Goal: Task Accomplishment & Management: Manage account settings

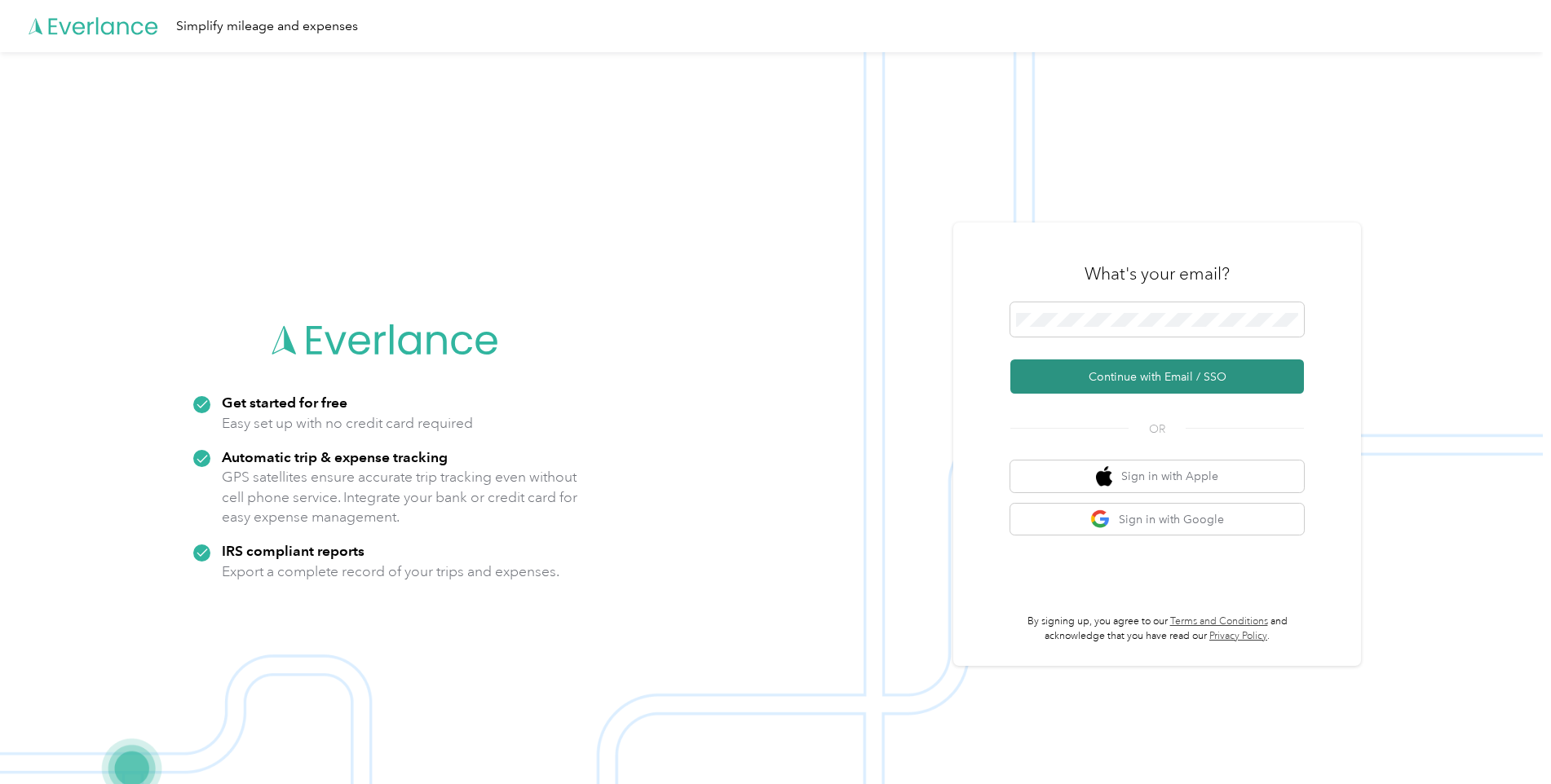
click at [1163, 370] on button "Continue with Email / SSO" at bounding box center [1157, 377] width 294 height 35
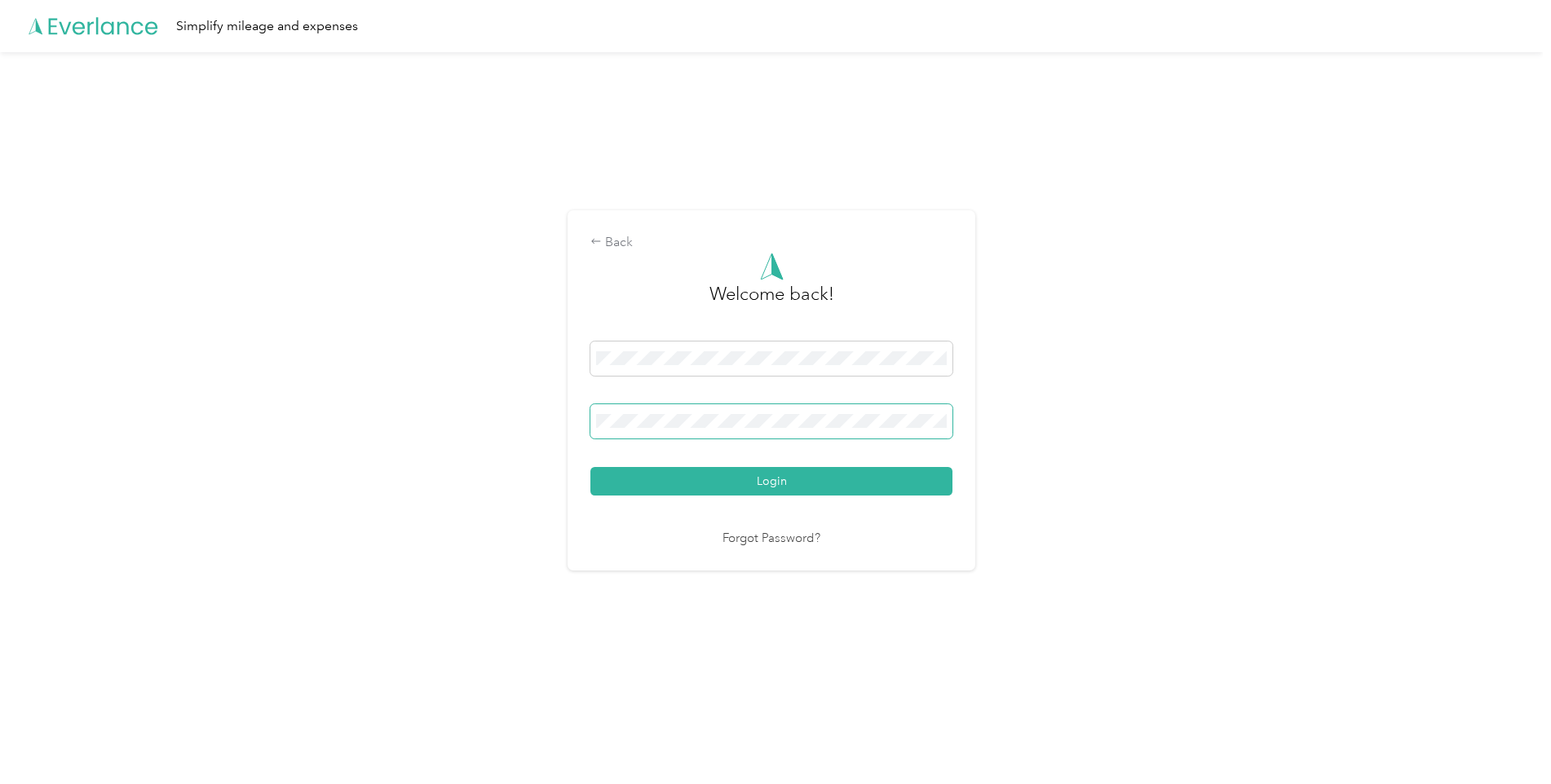
click at [590, 467] on button "Login" at bounding box center [771, 481] width 362 height 28
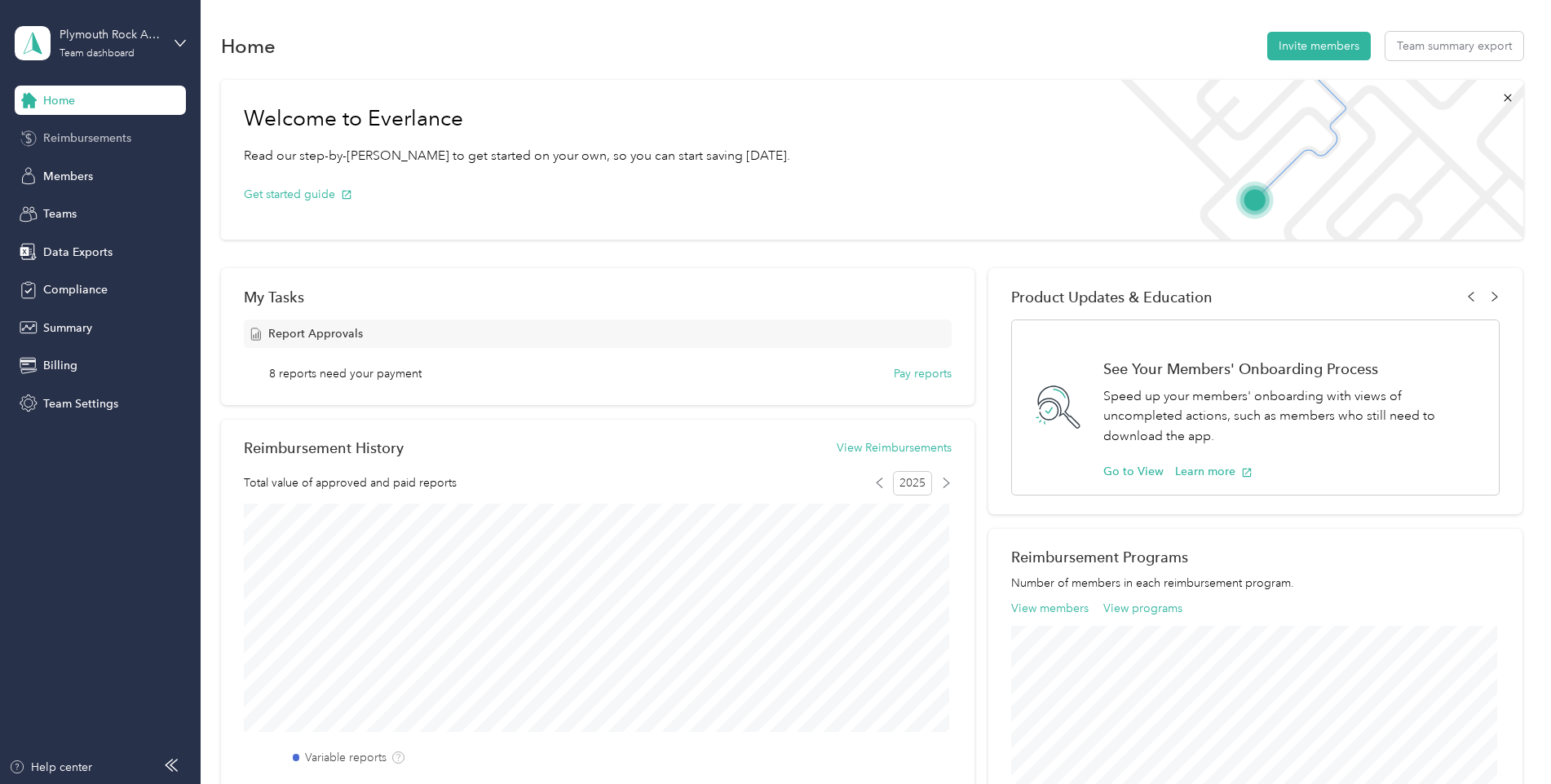
click at [110, 130] on span "Reimbursements" at bounding box center [87, 138] width 88 height 17
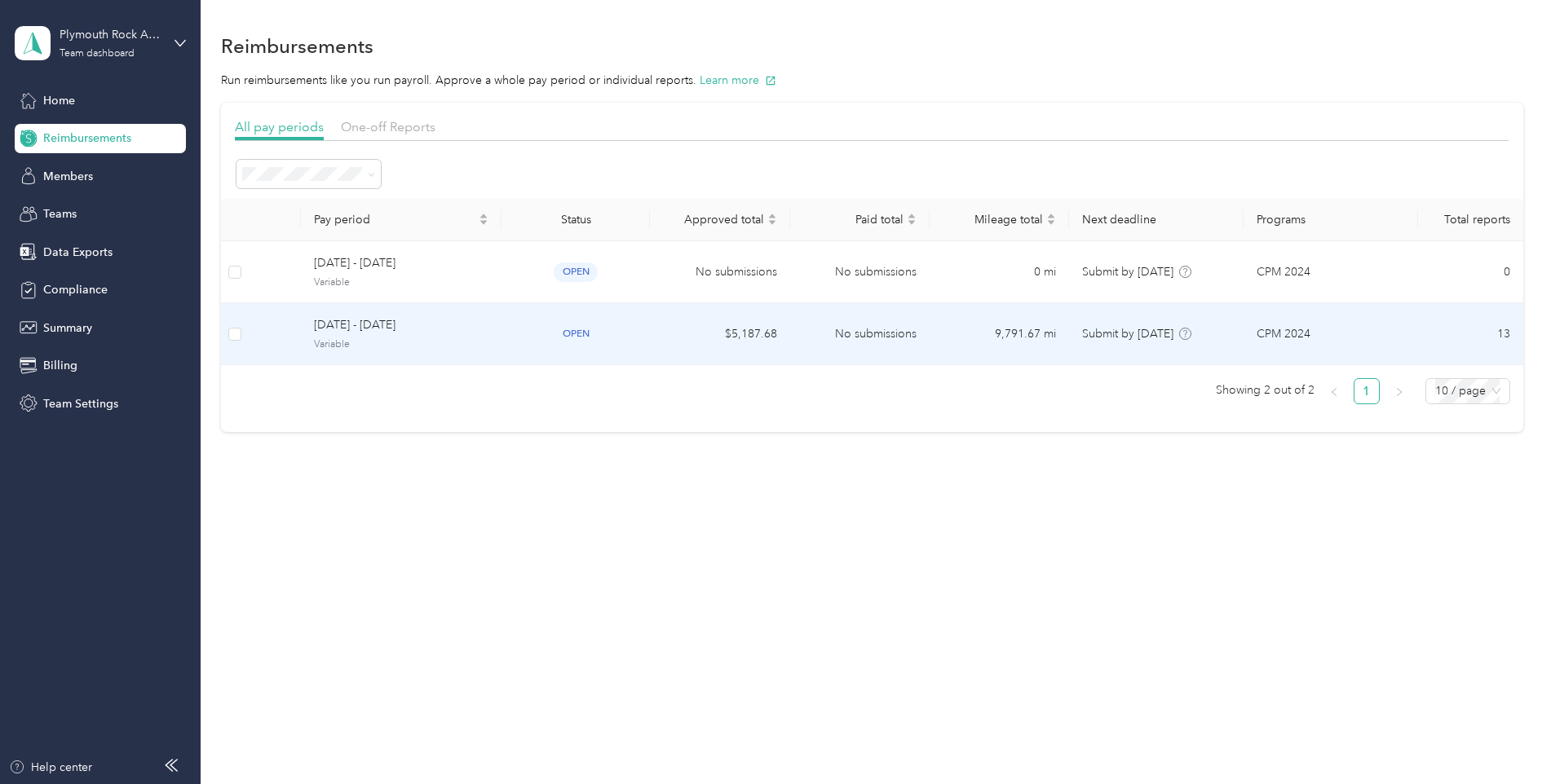
click at [579, 337] on span "open" at bounding box center [576, 334] width 44 height 19
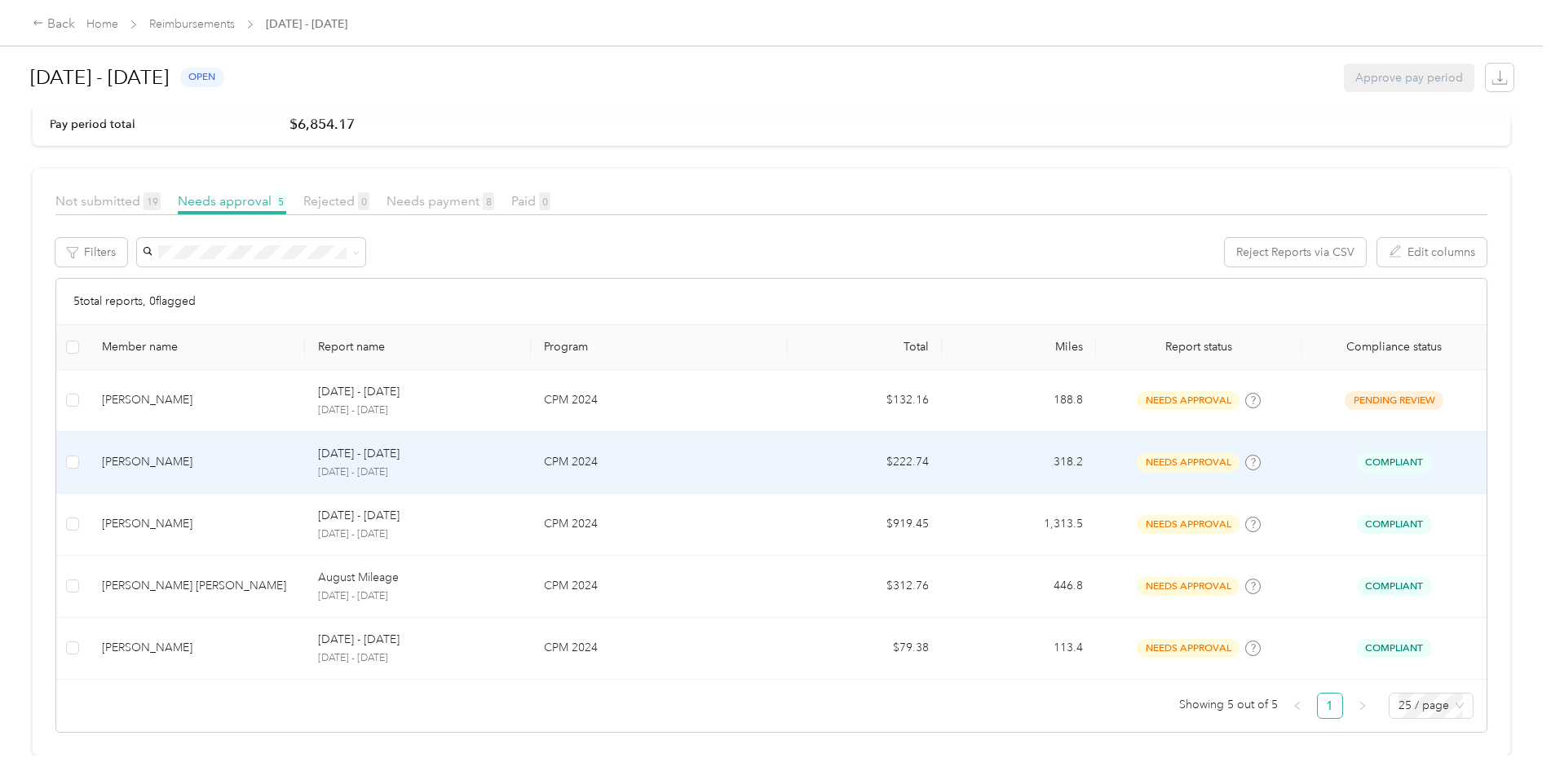
scroll to position [62, 0]
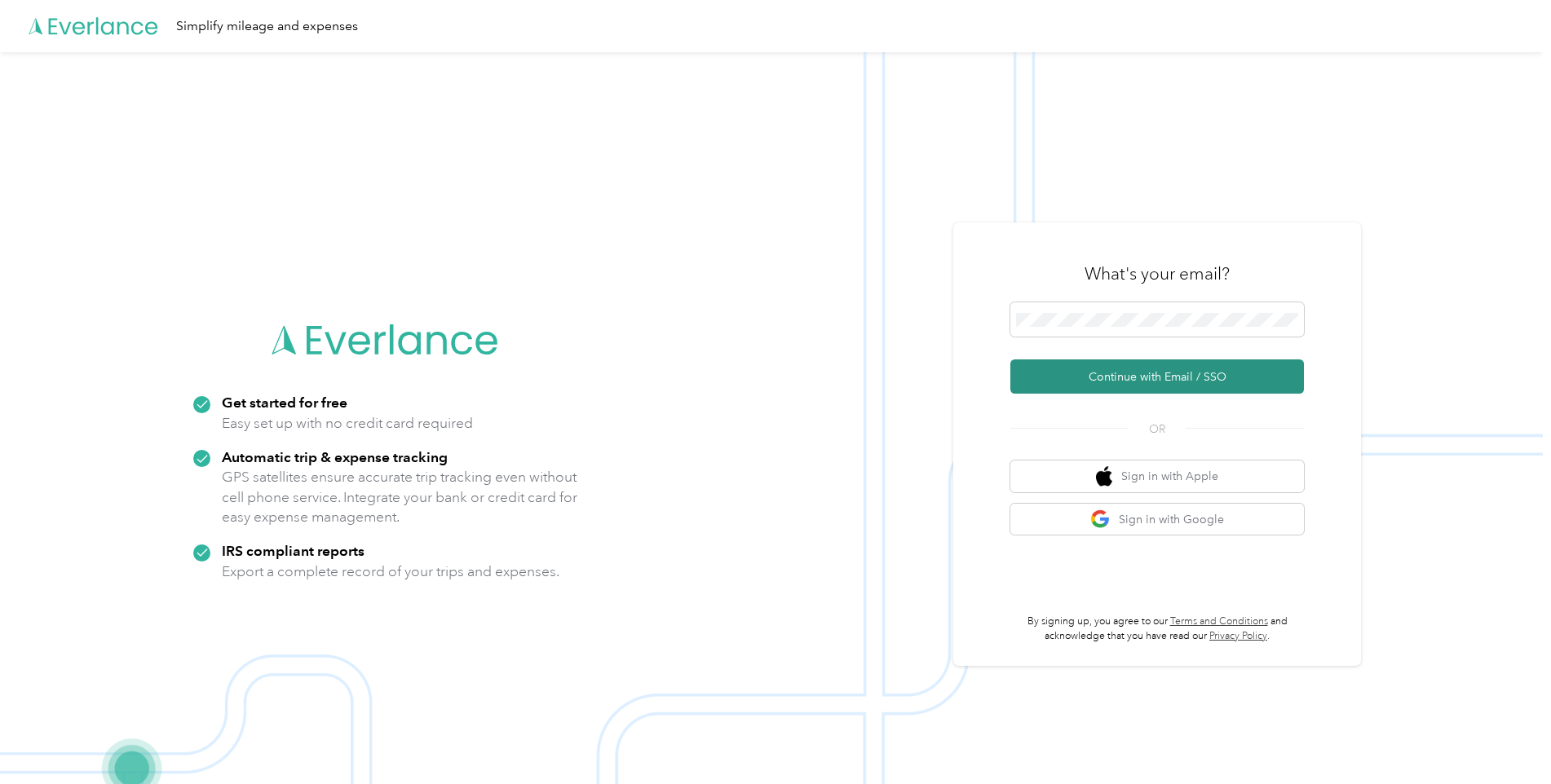
click at [1145, 371] on button "Continue with Email / SSO" at bounding box center [1157, 377] width 294 height 35
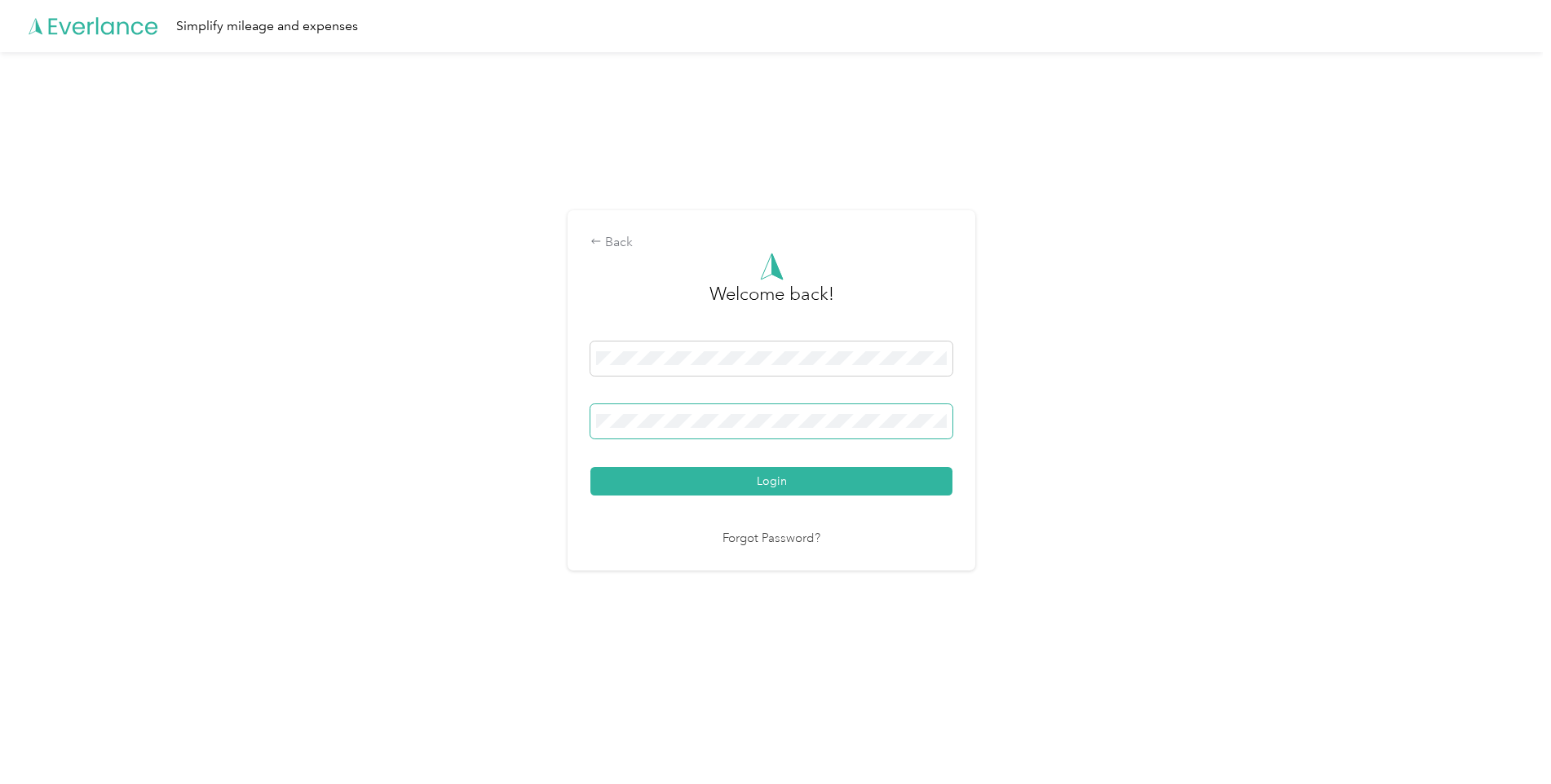
click at [590, 467] on button "Login" at bounding box center [771, 481] width 362 height 28
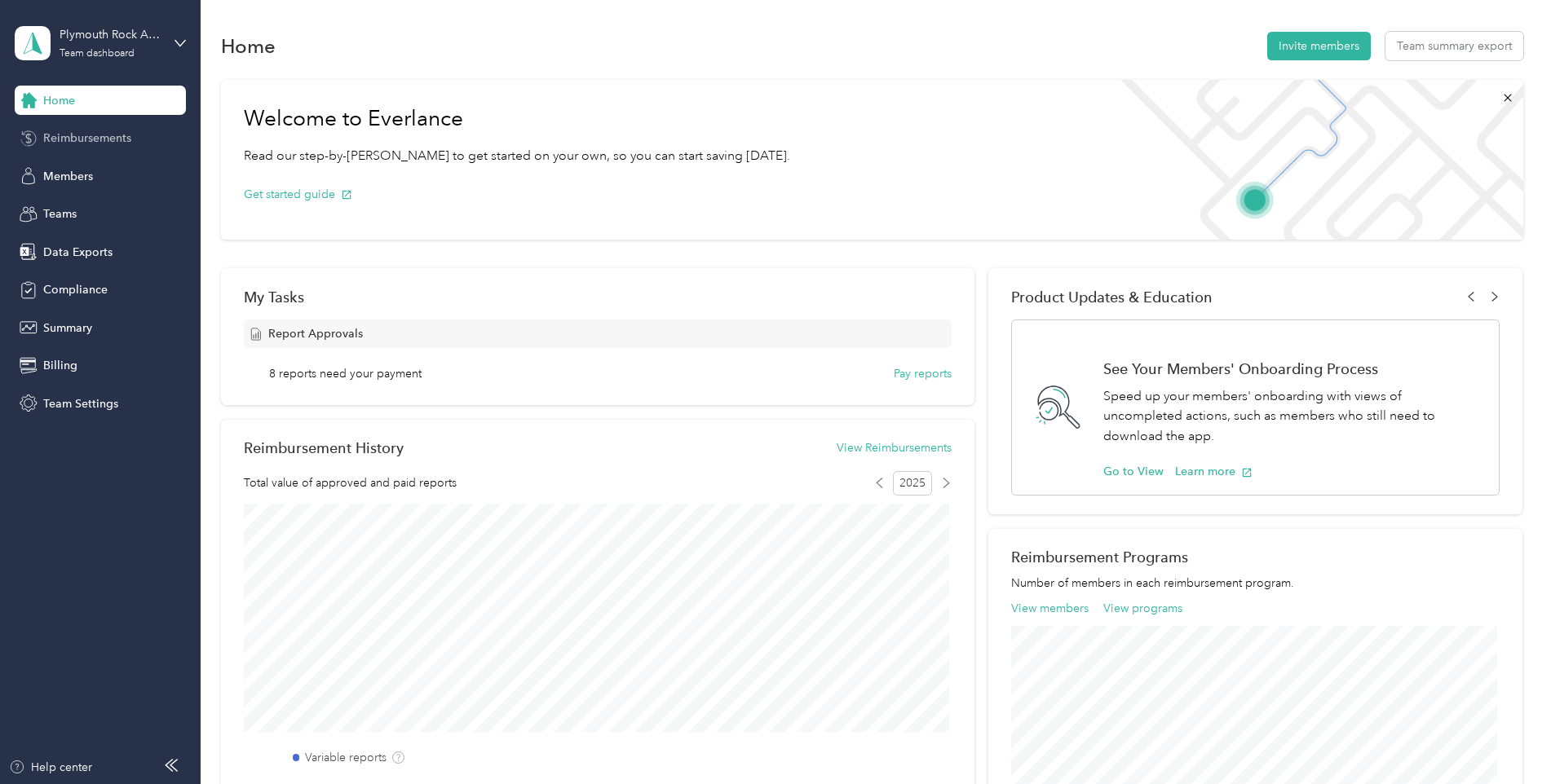
click at [130, 137] on span "Reimbursements" at bounding box center [87, 138] width 88 height 17
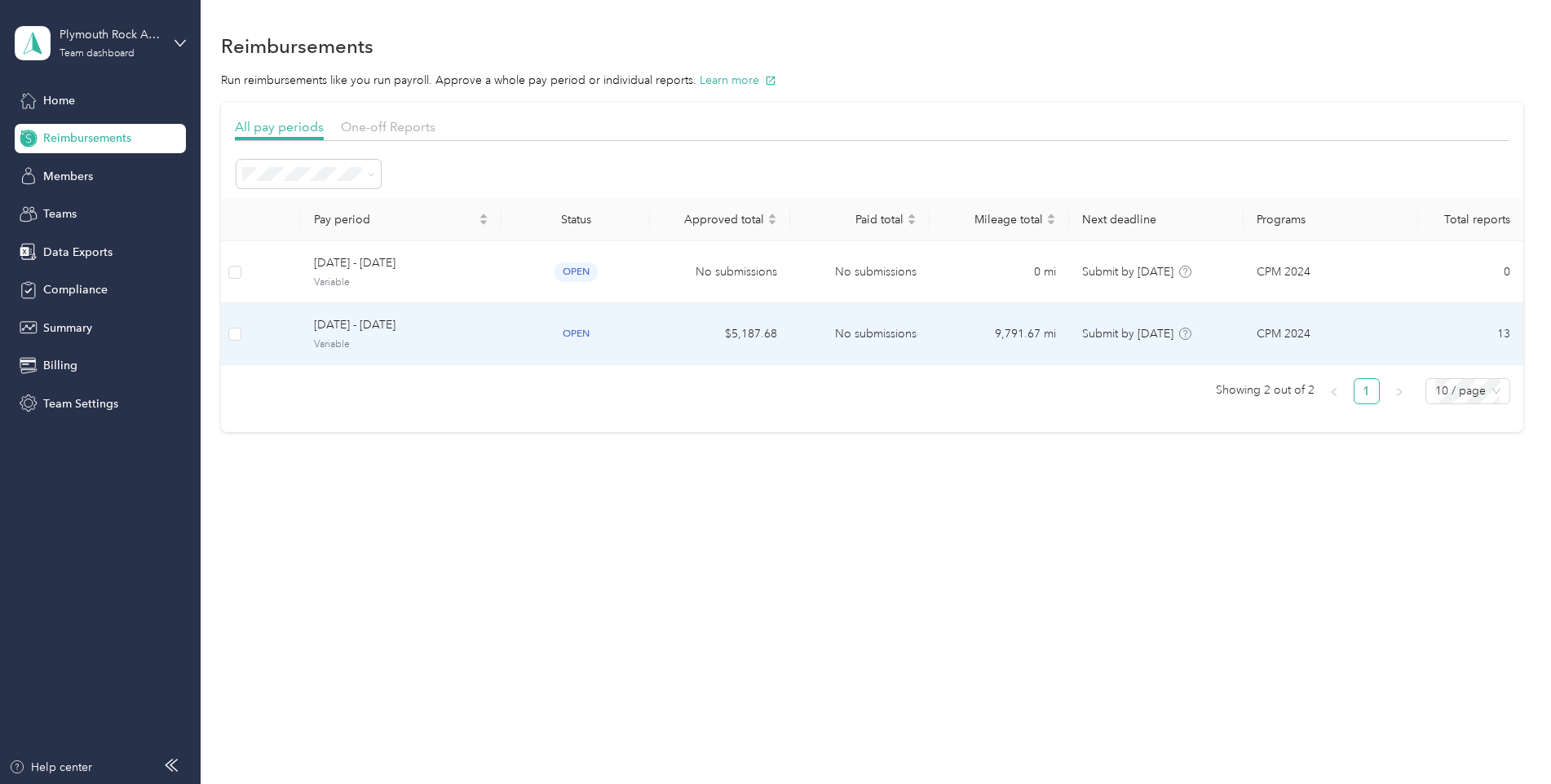
click at [575, 331] on span "open" at bounding box center [576, 334] width 44 height 19
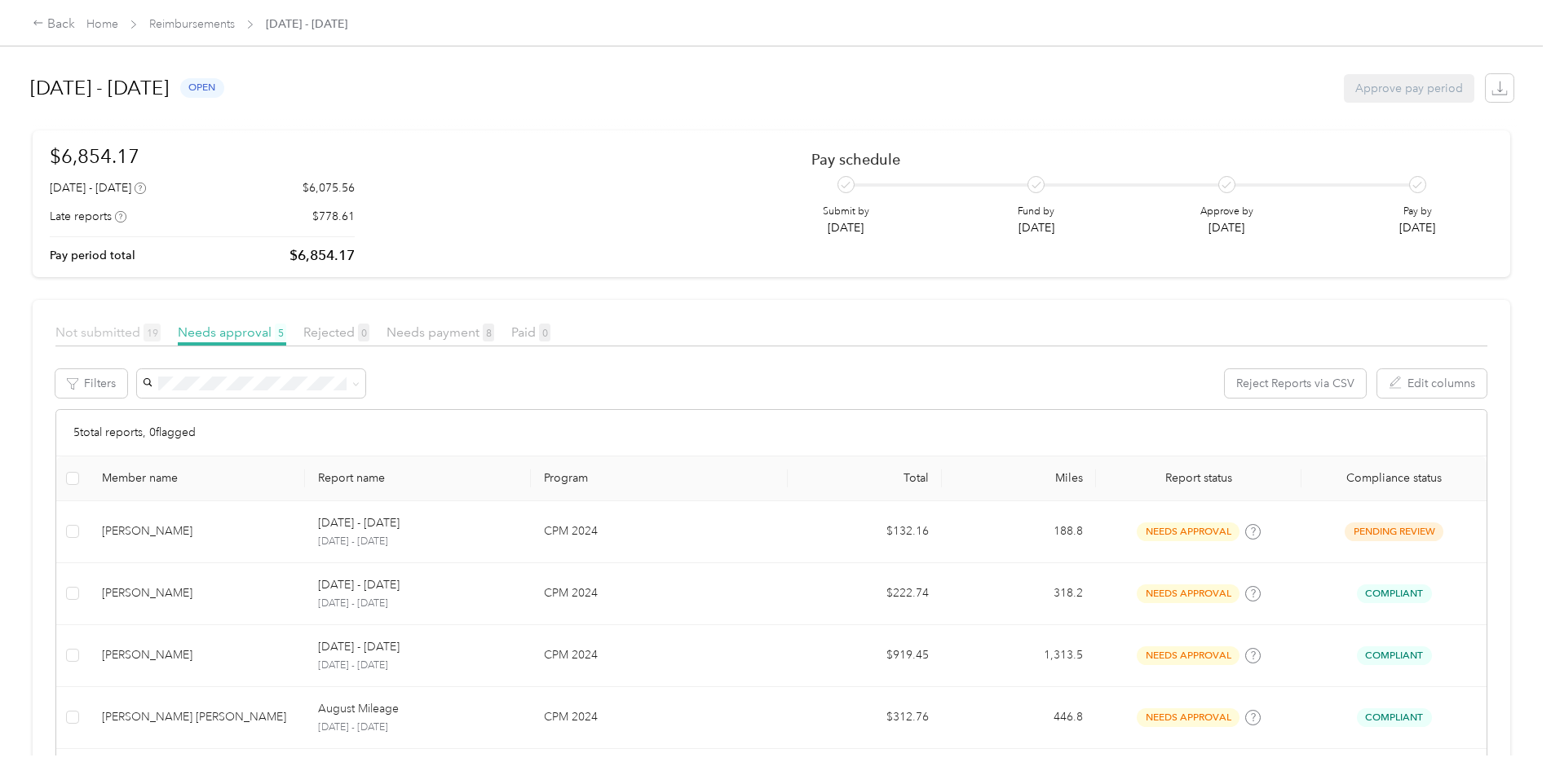
click at [123, 329] on span "Not submitted 19" at bounding box center [108, 332] width 106 height 15
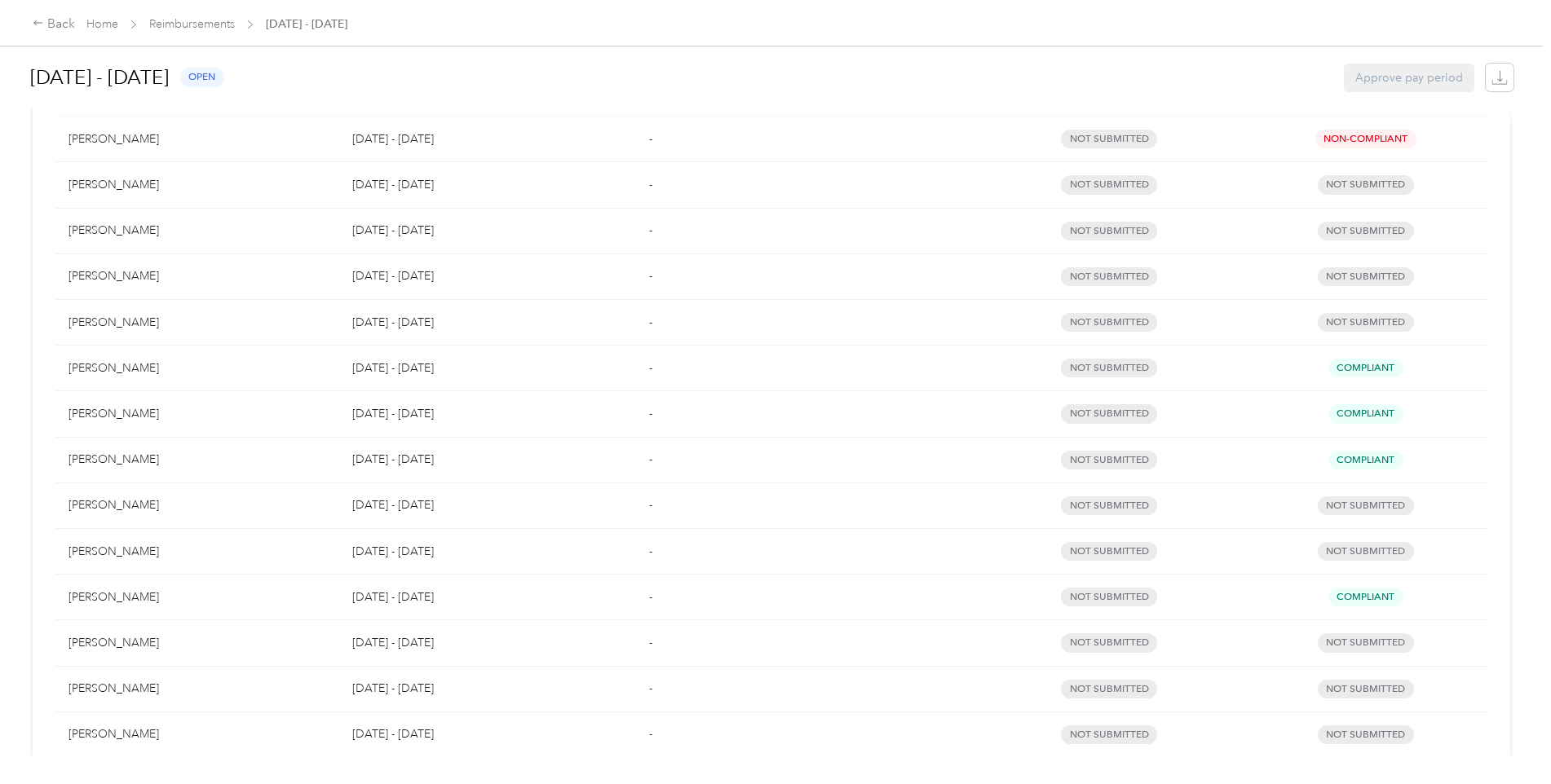
scroll to position [326, 0]
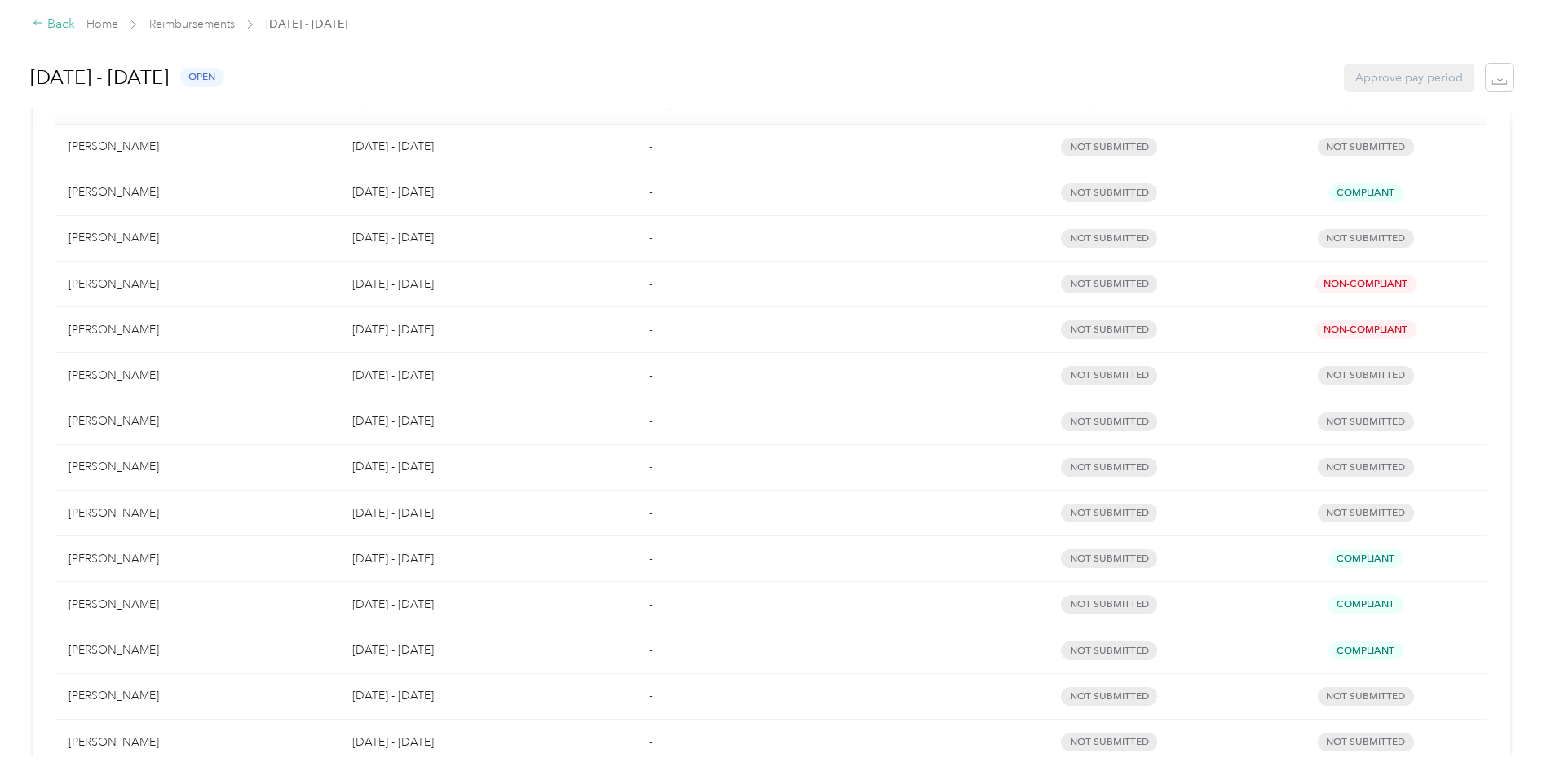
click at [70, 23] on div "Back" at bounding box center [54, 25] width 43 height 20
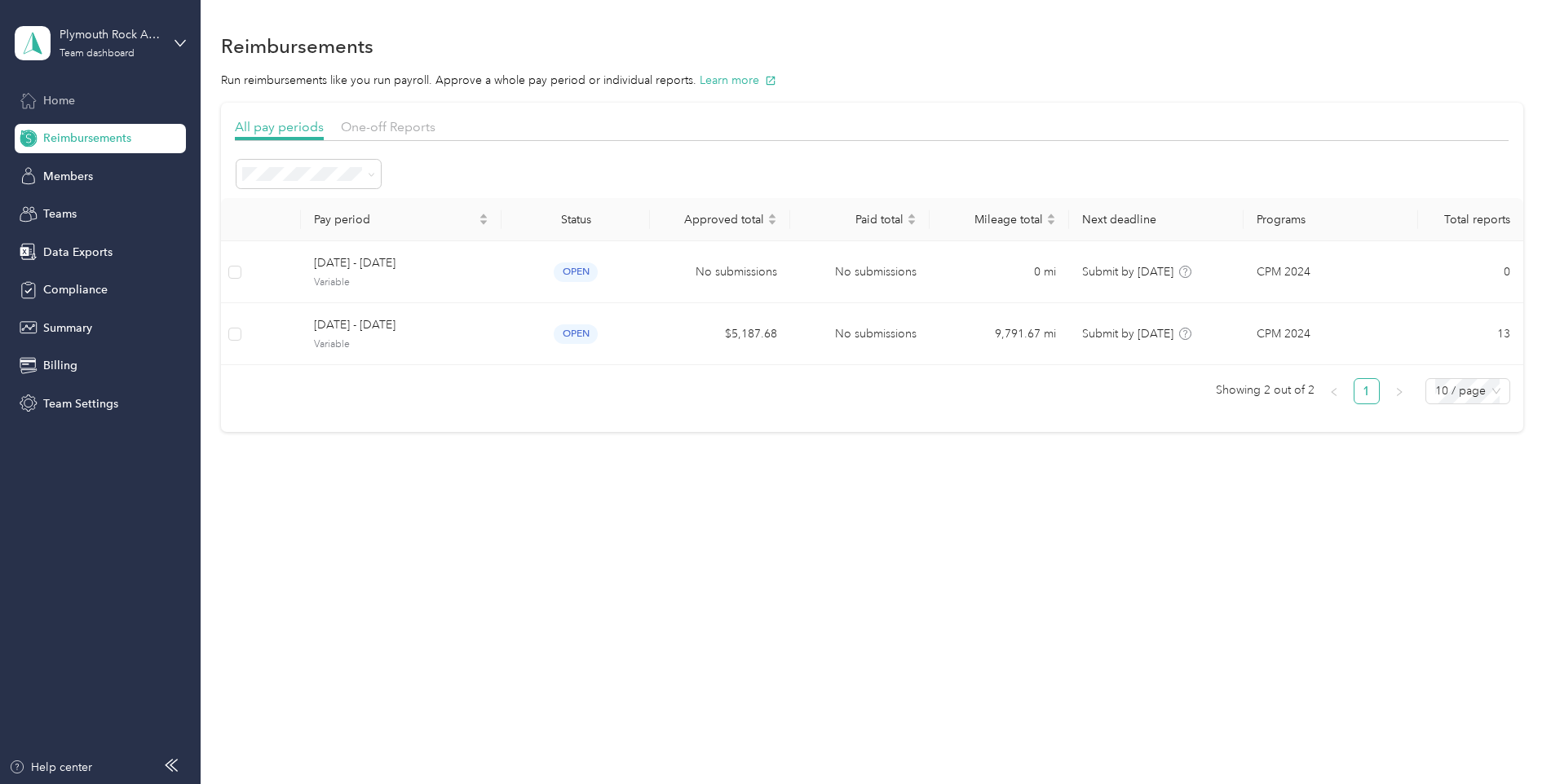
click at [52, 97] on span "Home" at bounding box center [59, 100] width 32 height 17
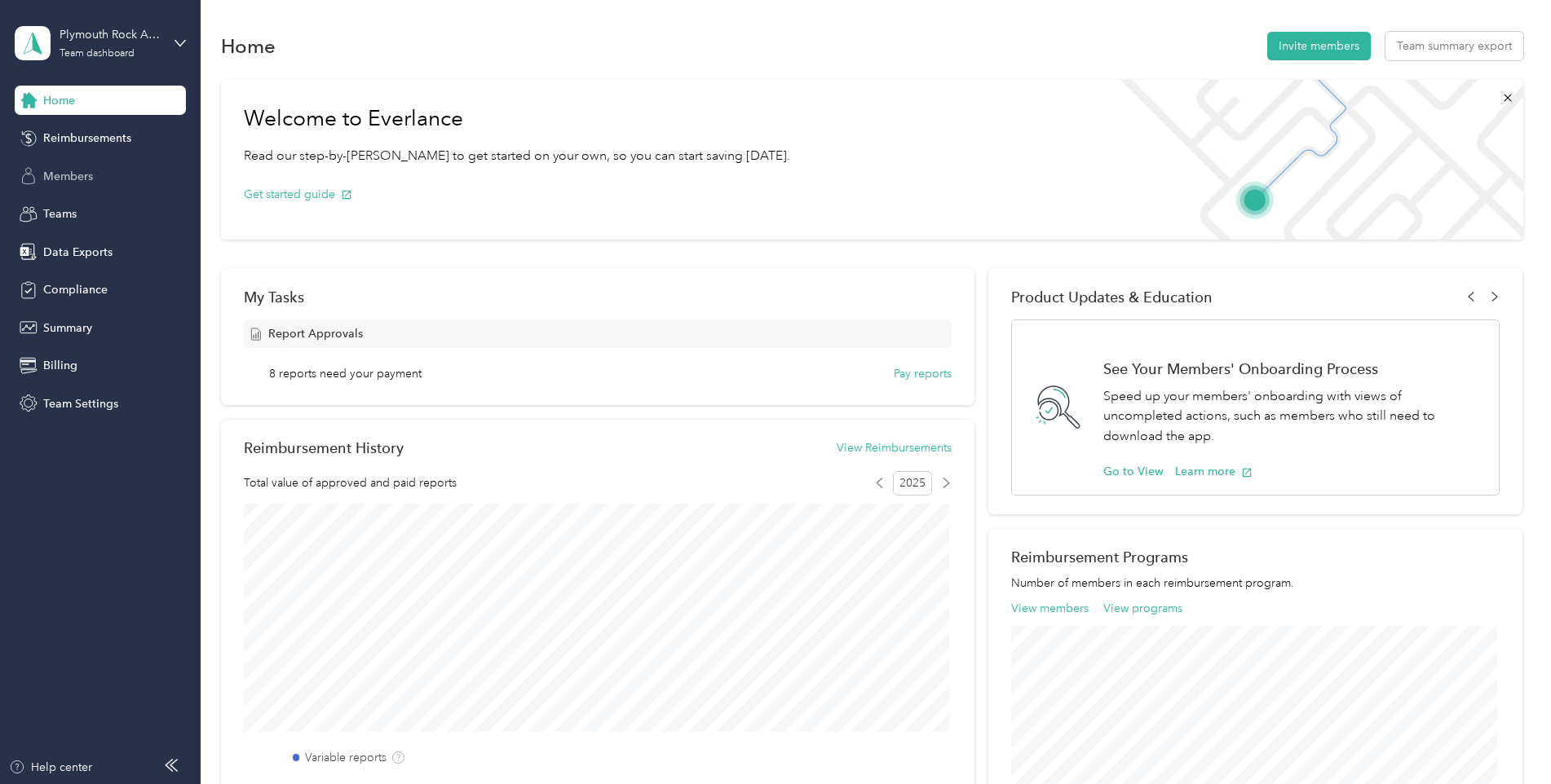
click at [74, 170] on span "Members" at bounding box center [68, 176] width 50 height 17
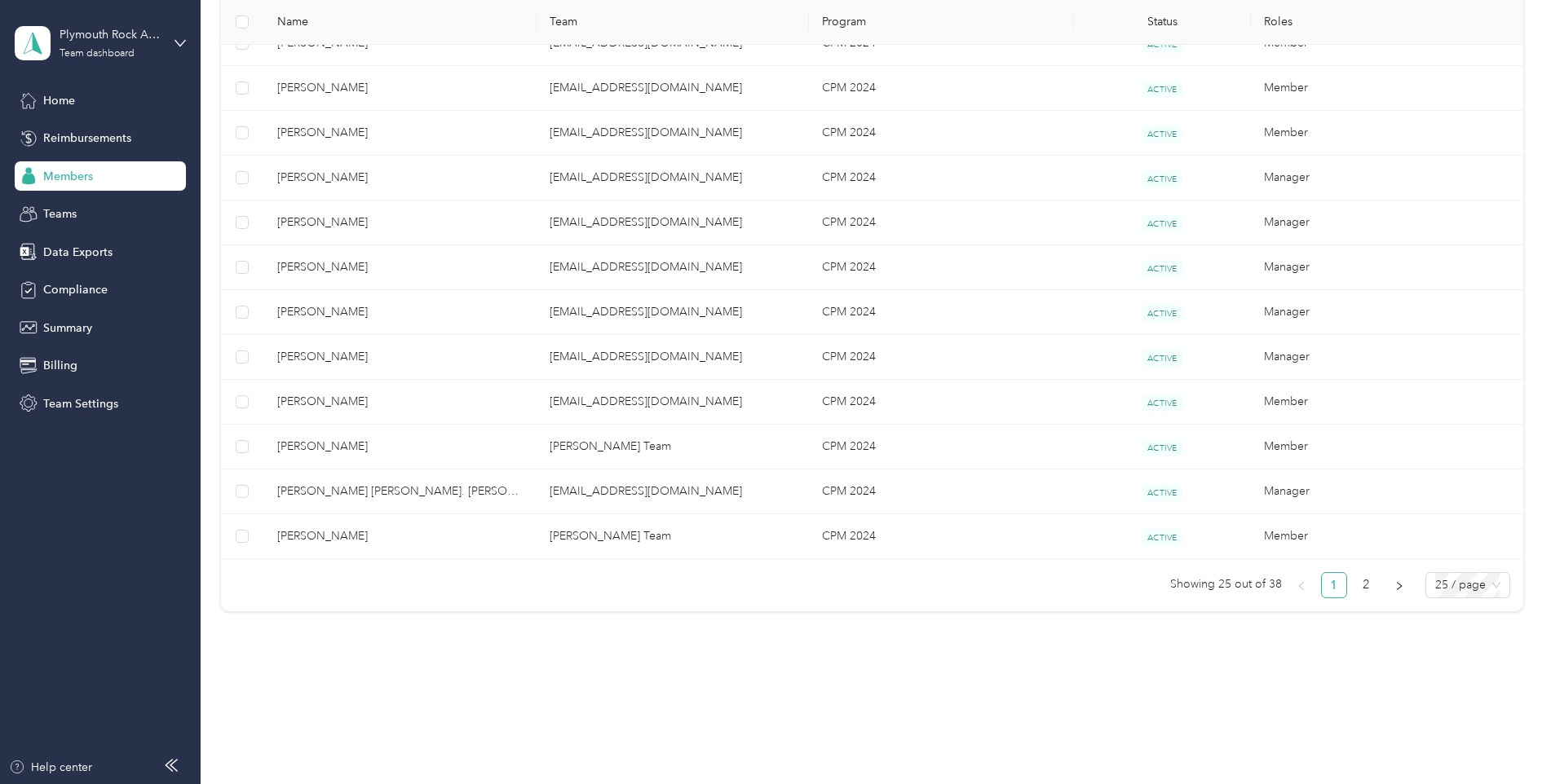
scroll to position [1008, 0]
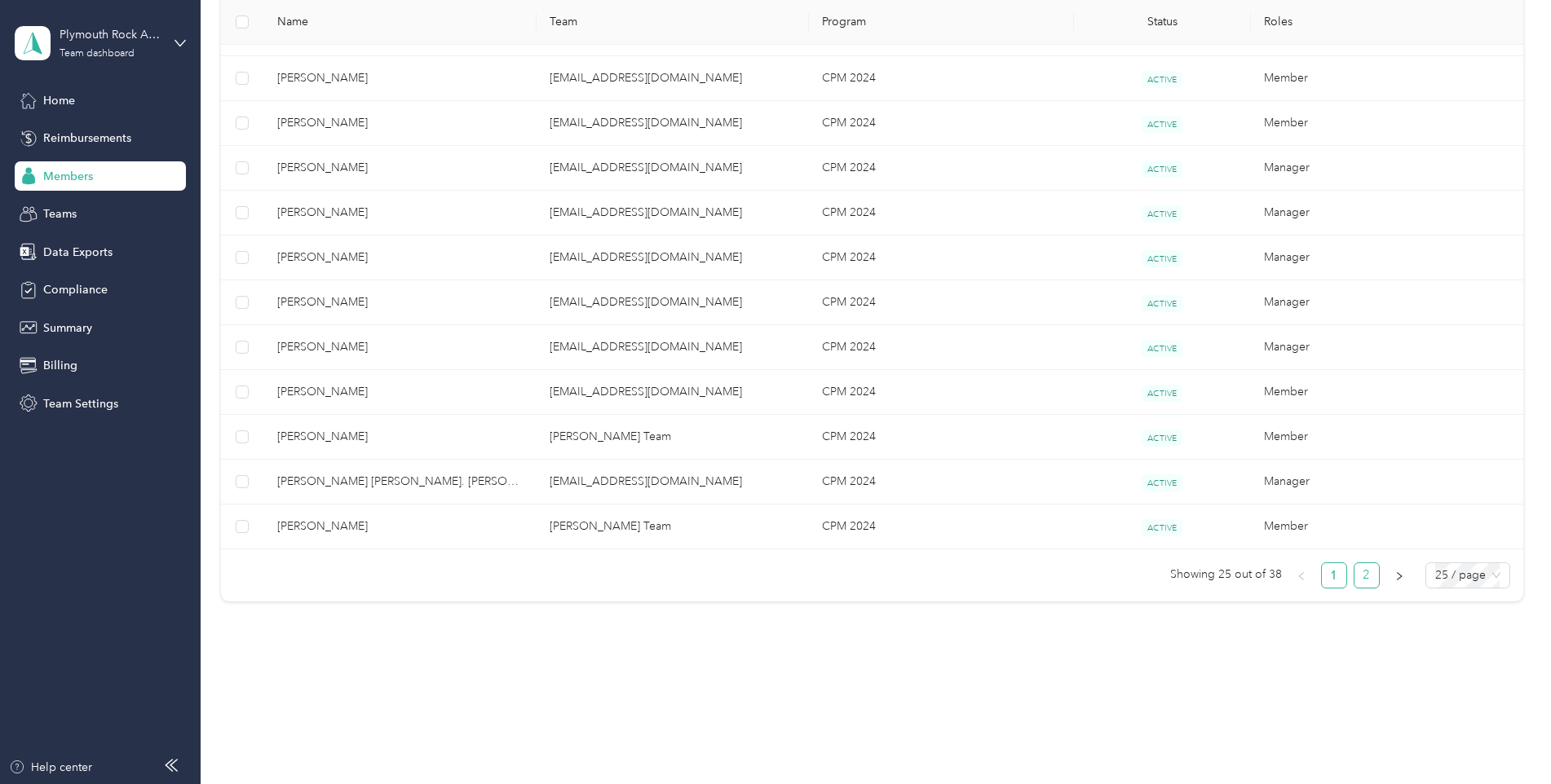
click at [1370, 578] on link "2" at bounding box center [1366, 575] width 25 height 25
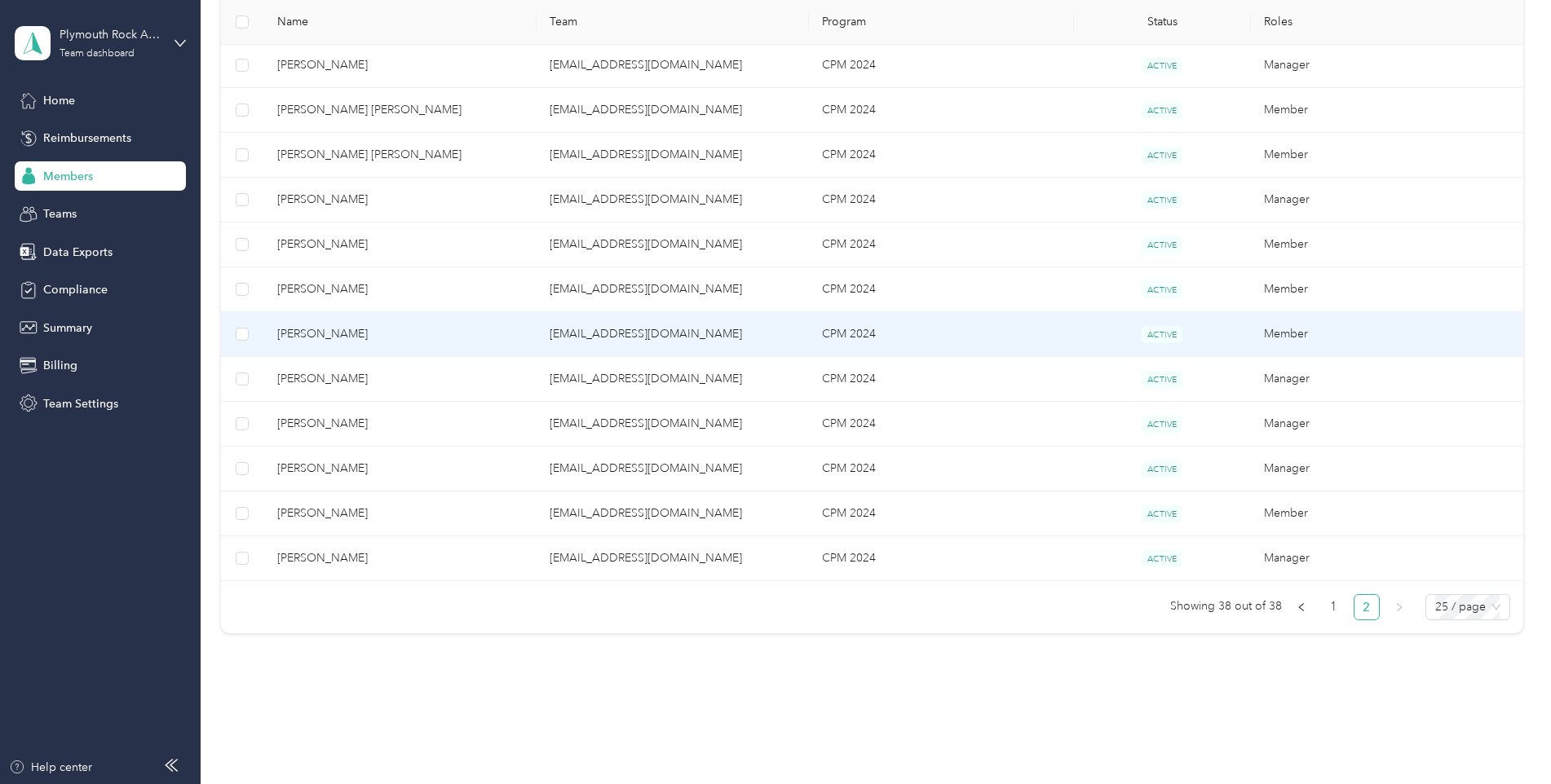
scroll to position [469, 0]
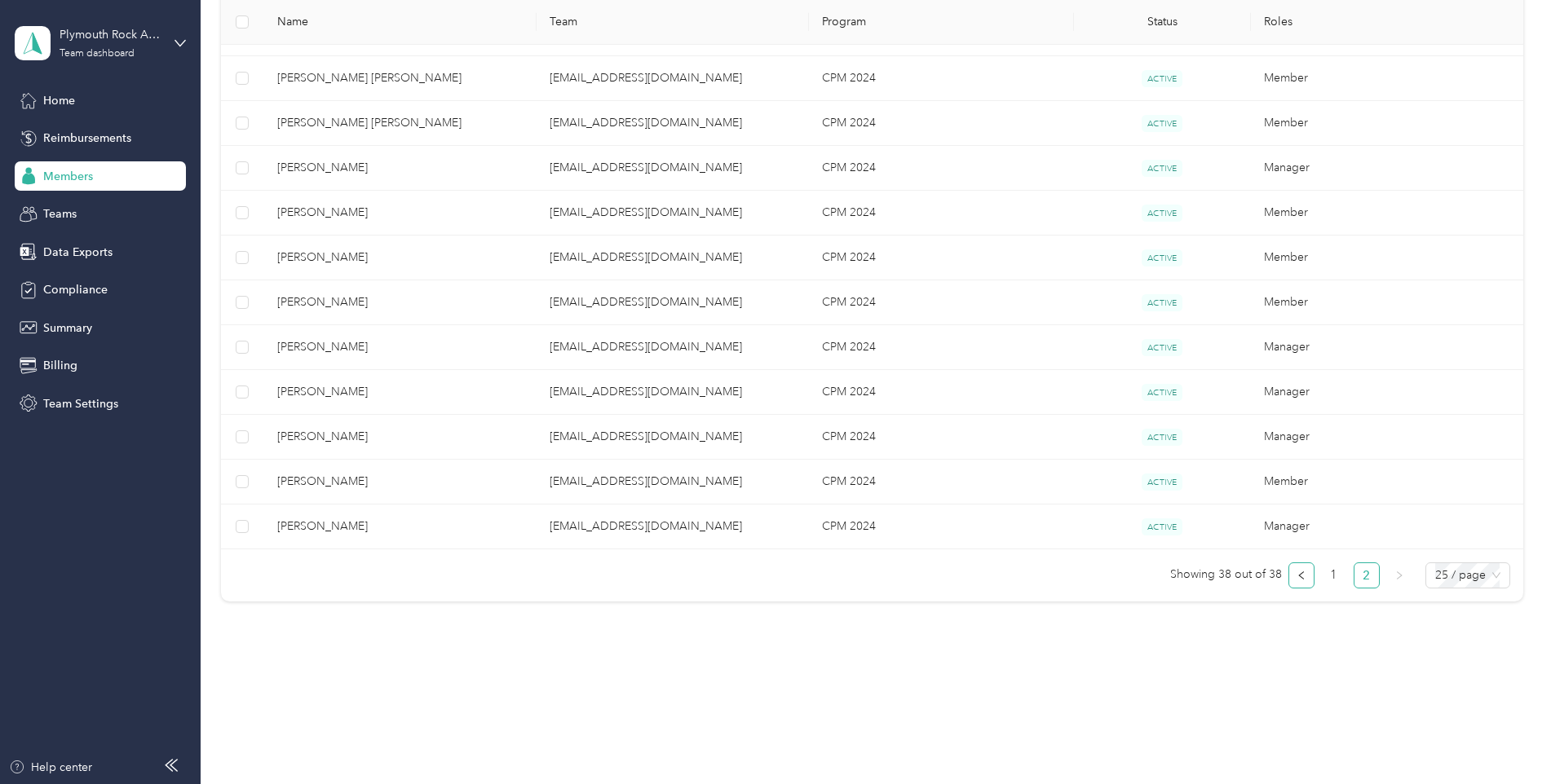
click at [1296, 577] on icon "left" at bounding box center [1301, 576] width 10 height 10
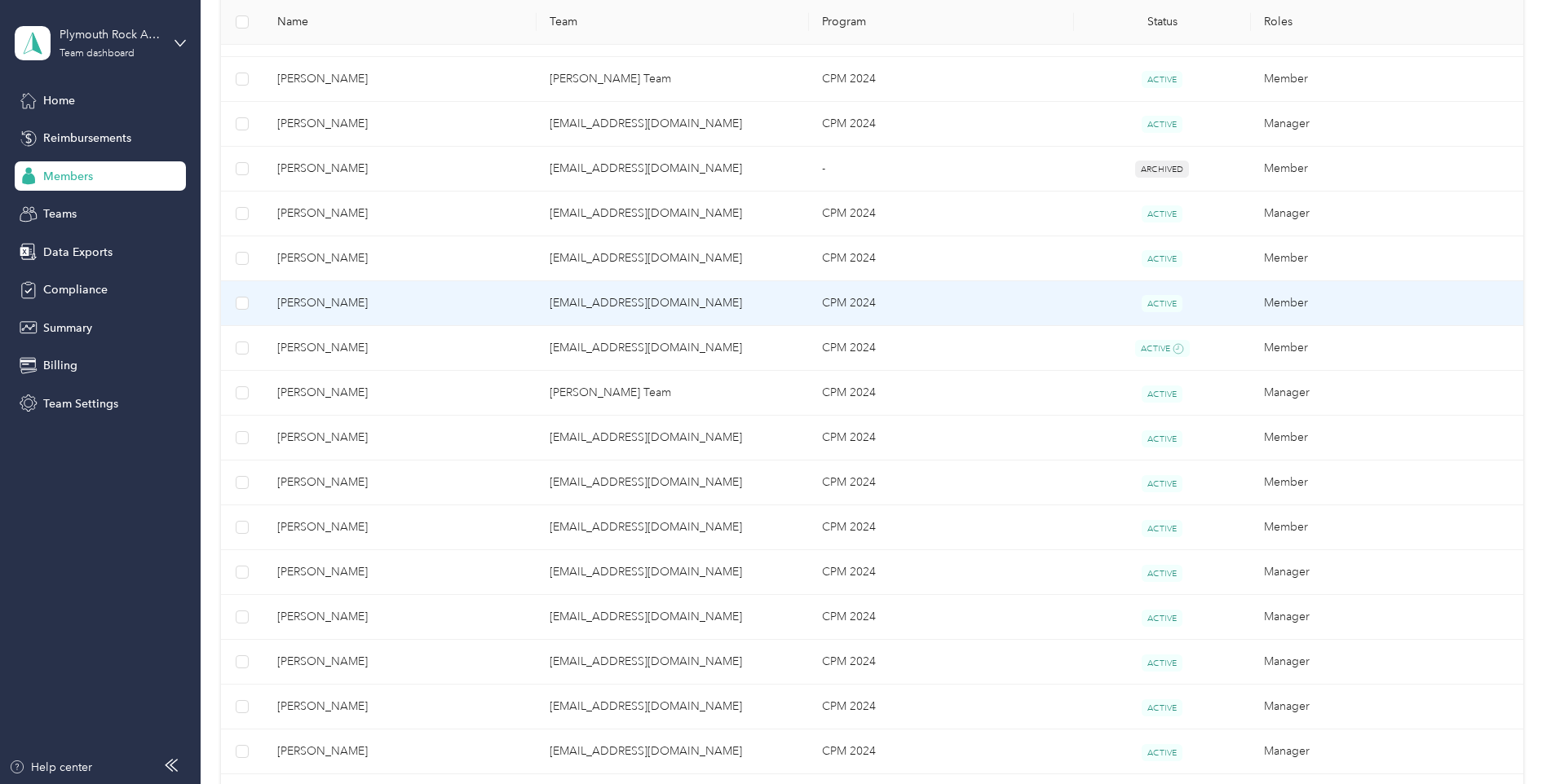
scroll to position [633, 0]
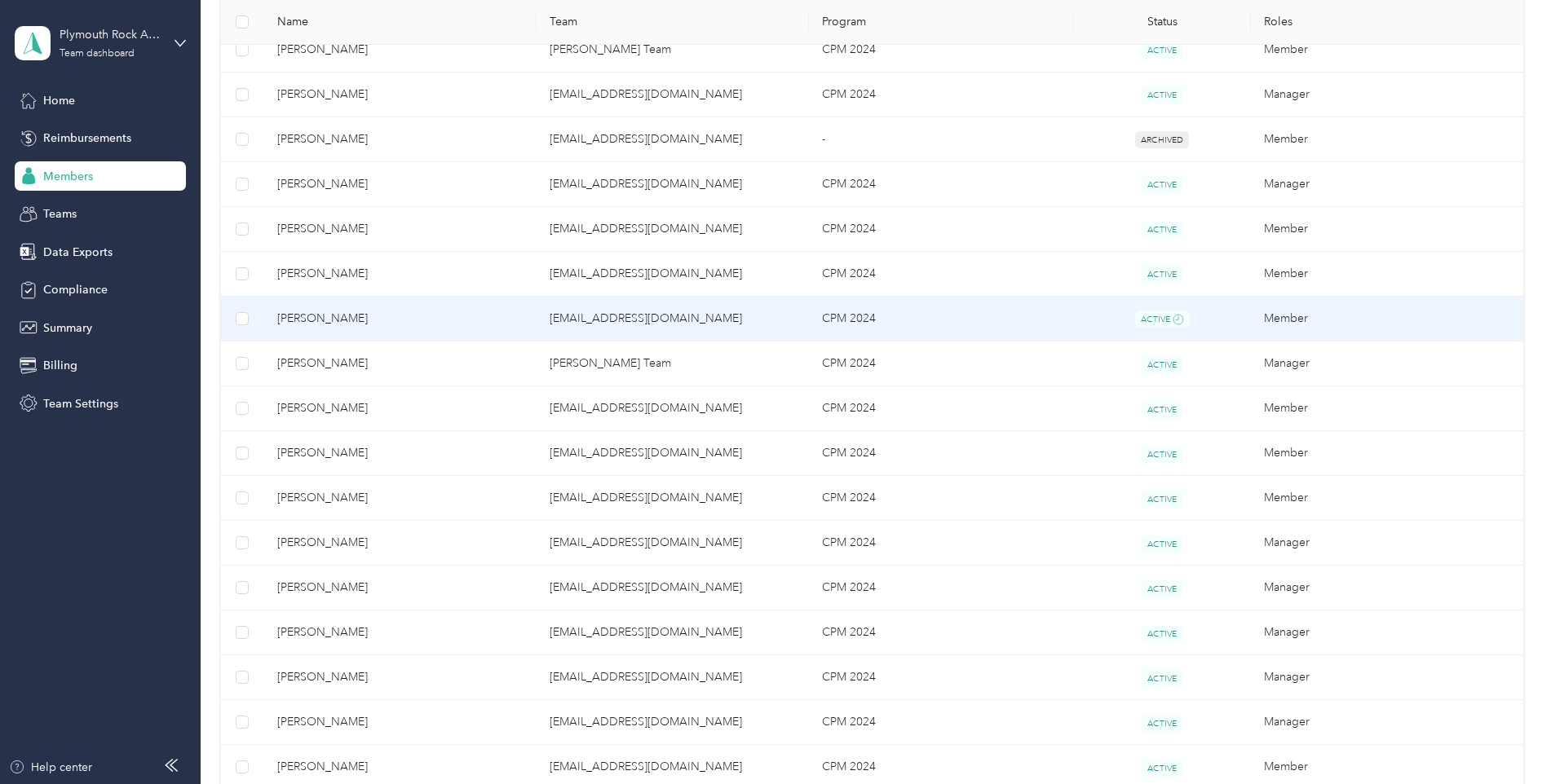
click at [312, 318] on span "[PERSON_NAME]" at bounding box center [400, 319] width 247 height 18
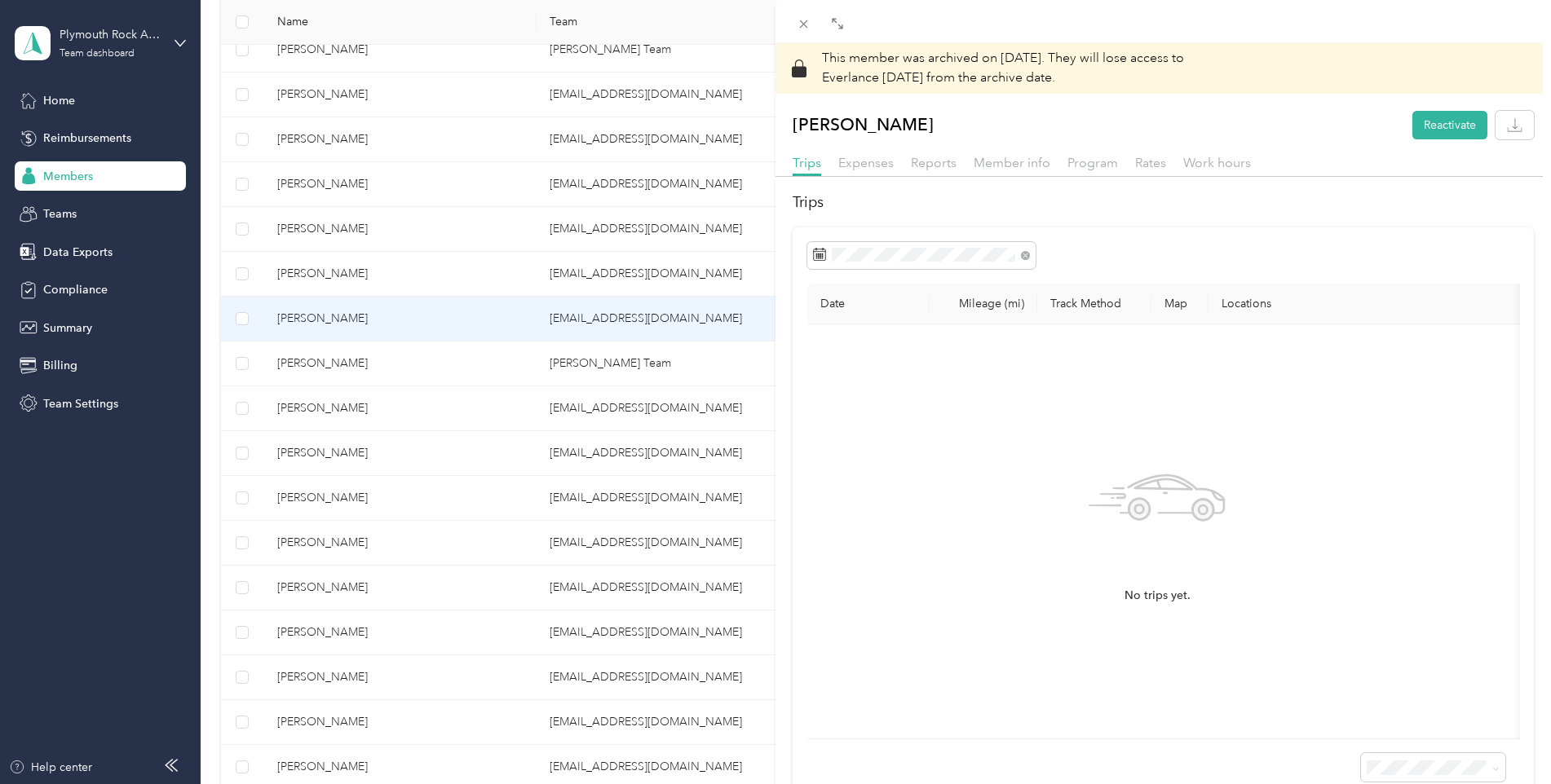
click at [72, 99] on div "This member was archived on [DATE] . They will lose access to Everlance [DATE] …" at bounding box center [775, 392] width 1551 height 784
